Goal: Information Seeking & Learning: Learn about a topic

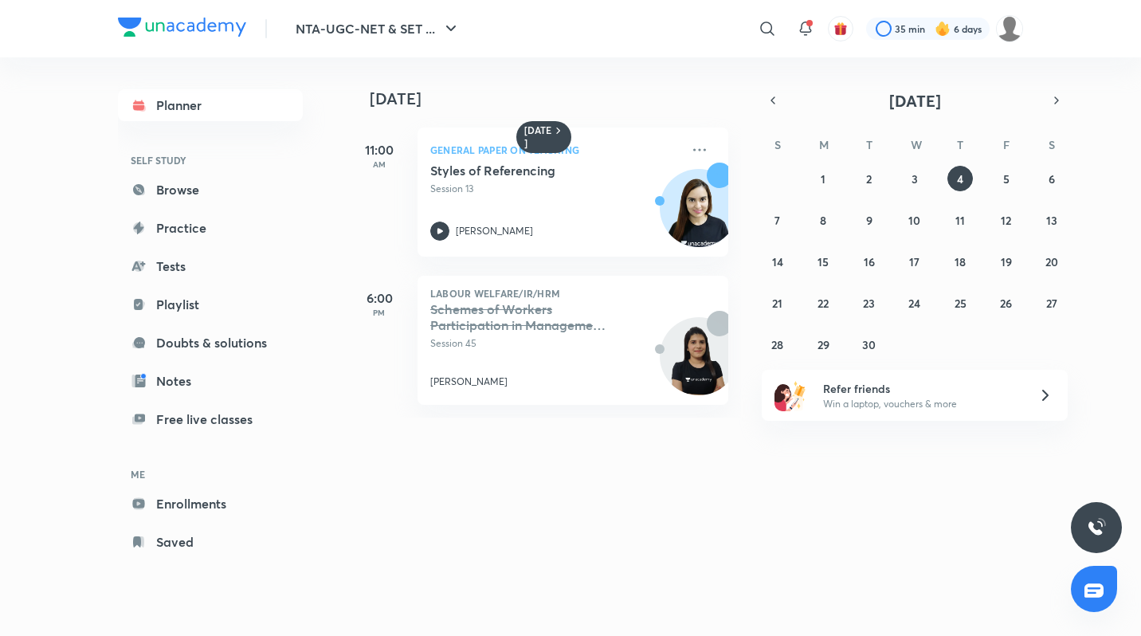
click at [478, 368] on div "Schemes of Workers Participation in Management in [GEOGRAPHIC_DATA] & Doubt Cle…" at bounding box center [555, 345] width 250 height 88
click at [506, 336] on p "Session 45" at bounding box center [555, 343] width 250 height 14
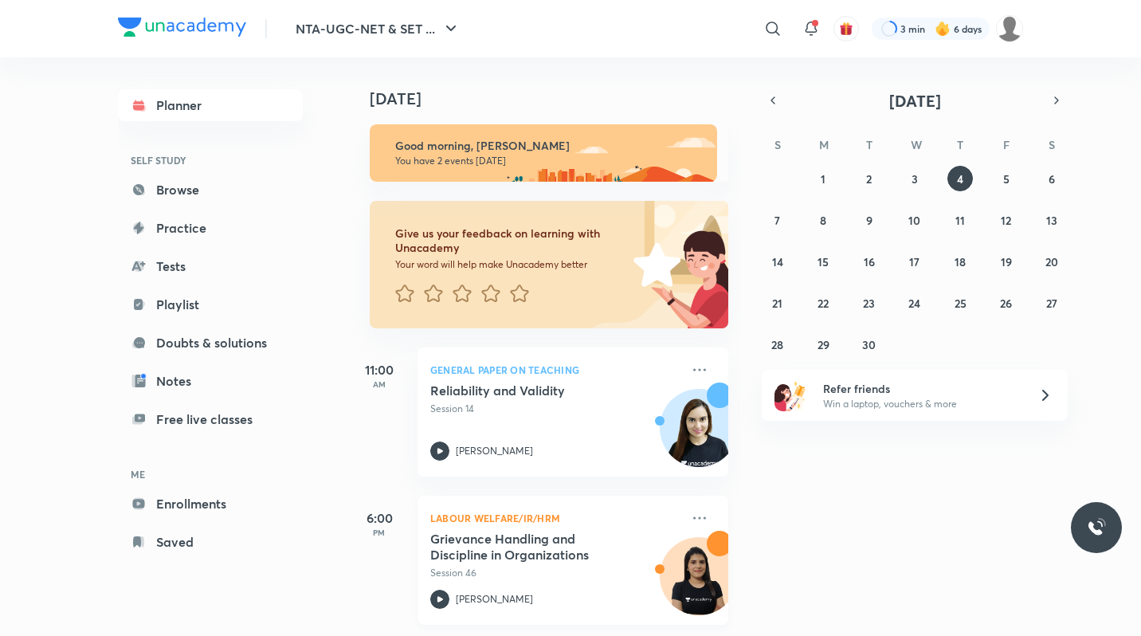
click at [530, 587] on div "Grievance Handling and Discipline in Organizations Session 46 Sanchita Khantwal" at bounding box center [555, 569] width 250 height 78
click at [522, 540] on h5 "Grievance Handling and Discipline in Organizations" at bounding box center [529, 546] width 198 height 32
click at [551, 565] on p "Session 46" at bounding box center [555, 572] width 250 height 14
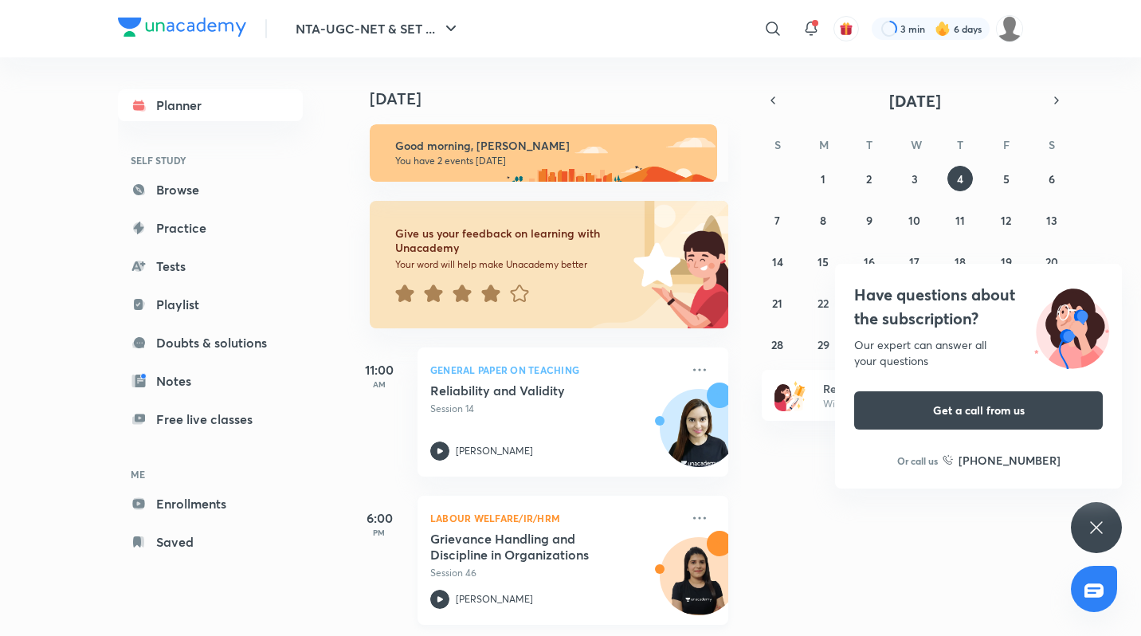
click at [444, 558] on h5 "Grievance Handling and Discipline in Organizations" at bounding box center [529, 546] width 198 height 32
click at [1101, 522] on icon at bounding box center [1096, 527] width 12 height 12
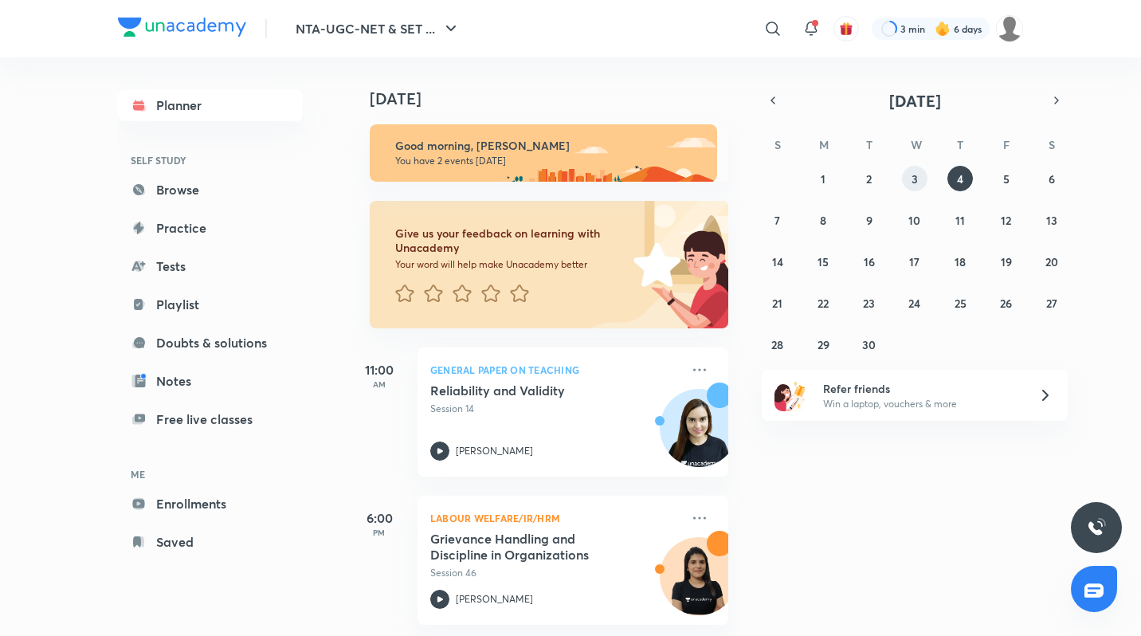
click at [921, 172] on button "3" at bounding box center [914, 178] width 25 height 25
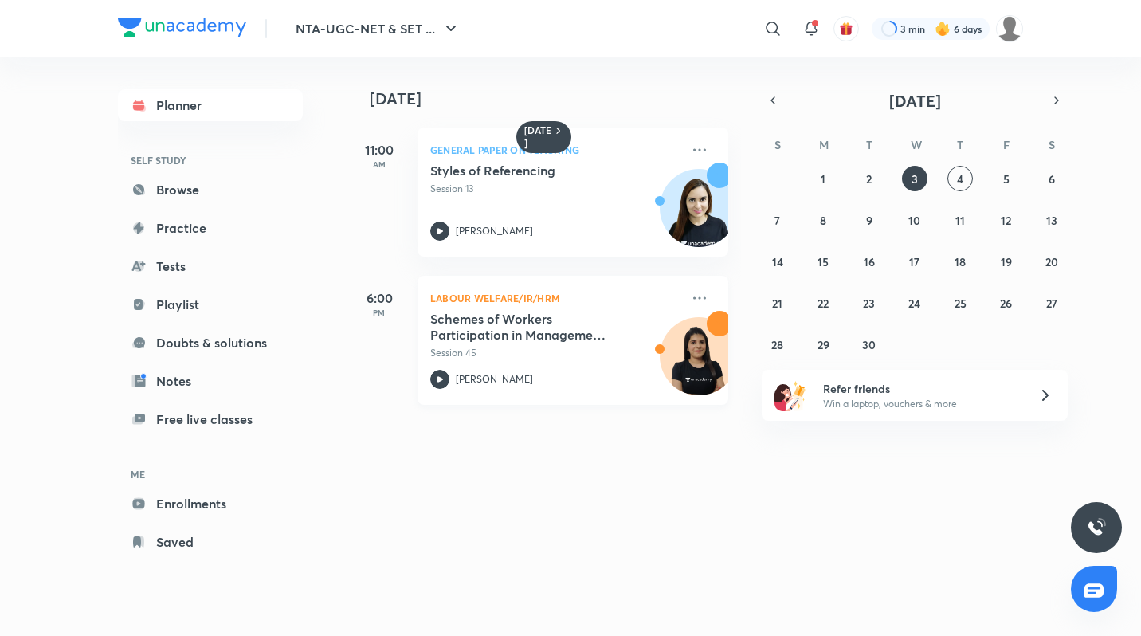
click at [623, 368] on div "Schemes of Workers Participation in Management in [GEOGRAPHIC_DATA] & Doubt Cle…" at bounding box center [555, 350] width 250 height 78
